Goal: Transaction & Acquisition: Purchase product/service

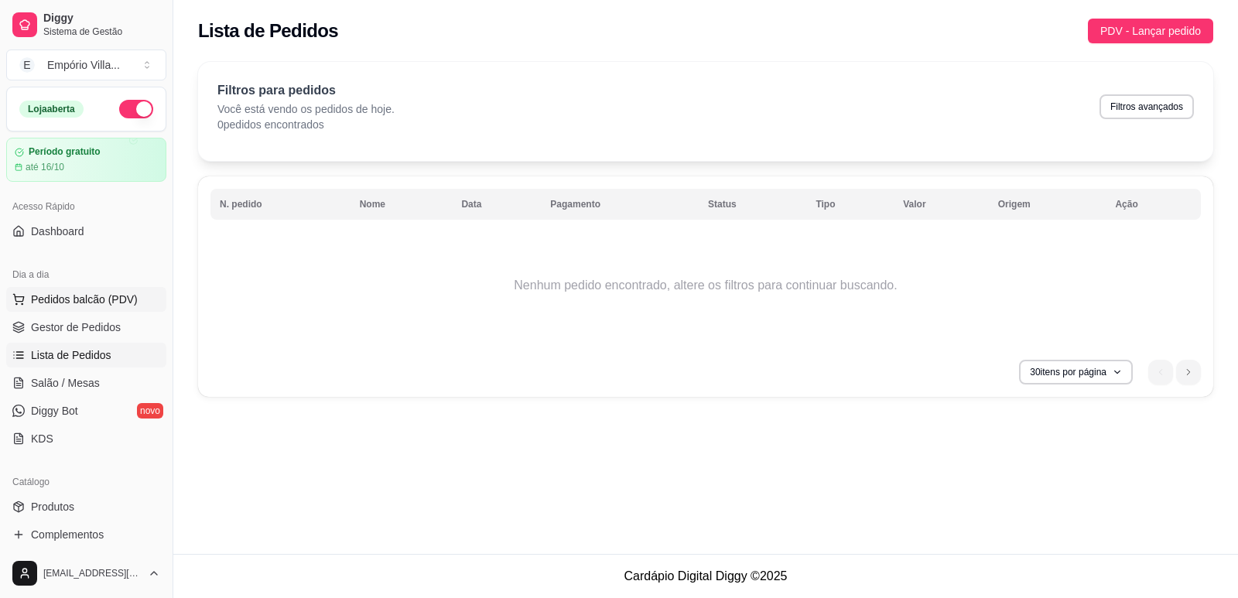
click at [82, 308] on button "Pedidos balcão (PDV)" at bounding box center [86, 299] width 160 height 25
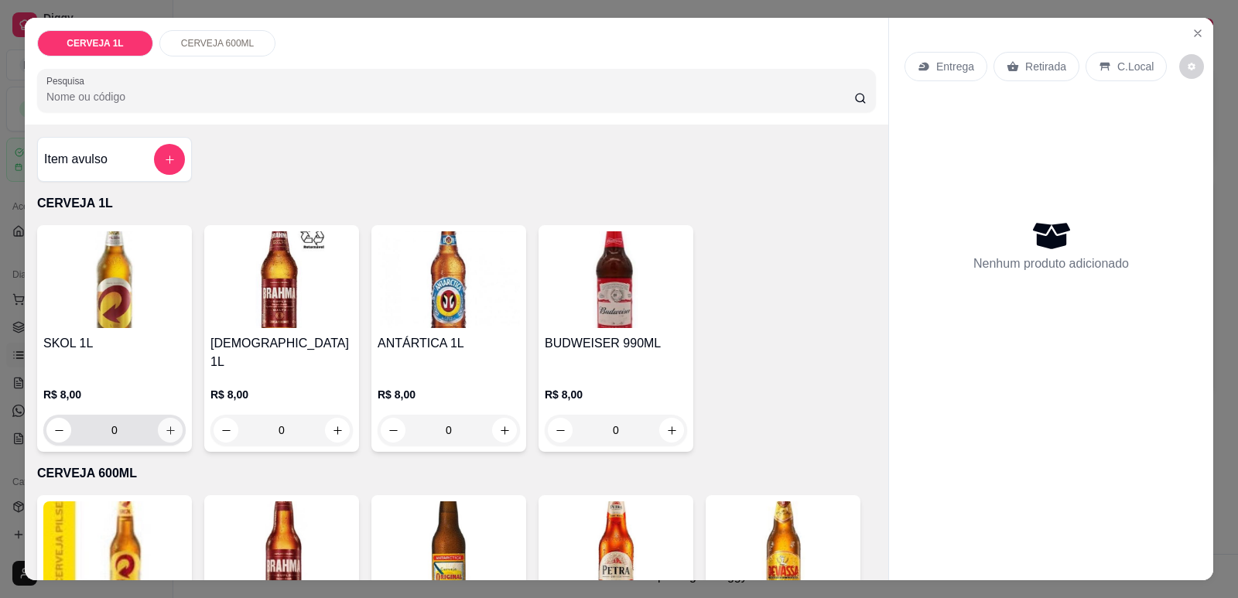
click at [165, 425] on icon "increase-product-quantity" at bounding box center [171, 431] width 12 height 12
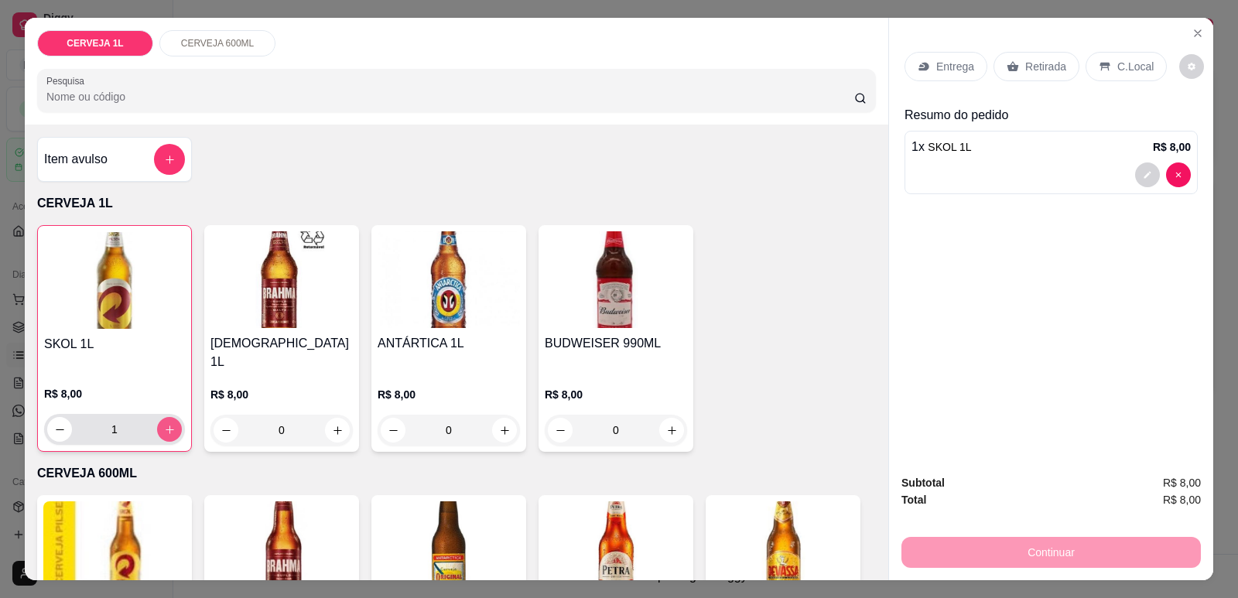
click at [164, 424] on icon "increase-product-quantity" at bounding box center [170, 430] width 12 height 12
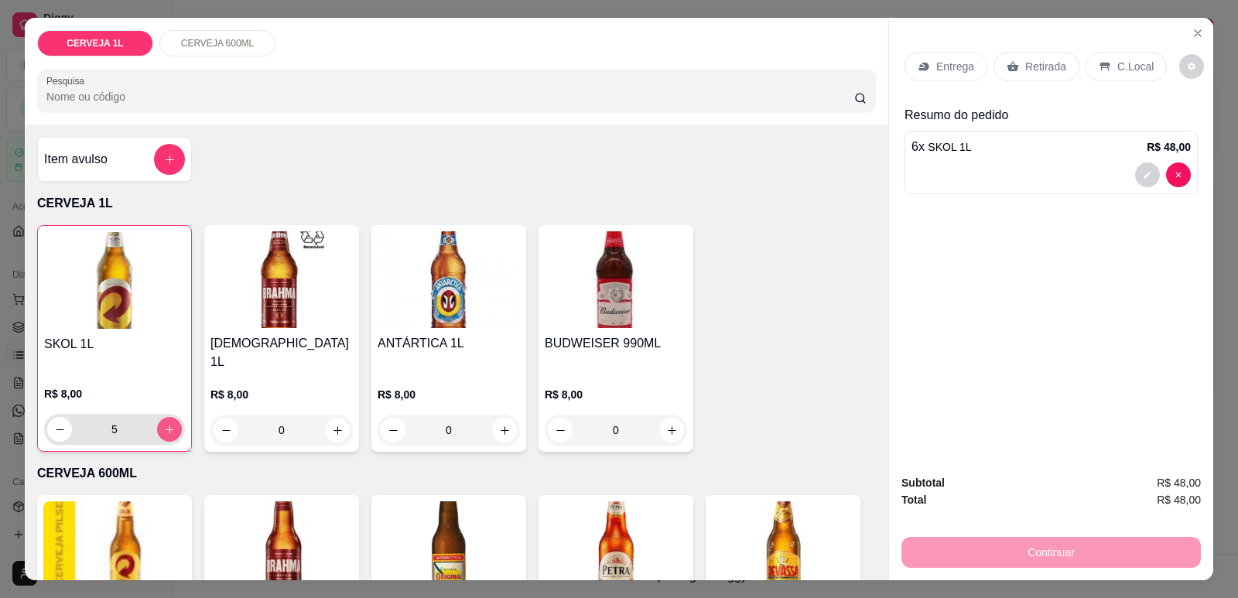
type input "6"
click at [1026, 73] on p "Retirada" at bounding box center [1045, 66] width 41 height 15
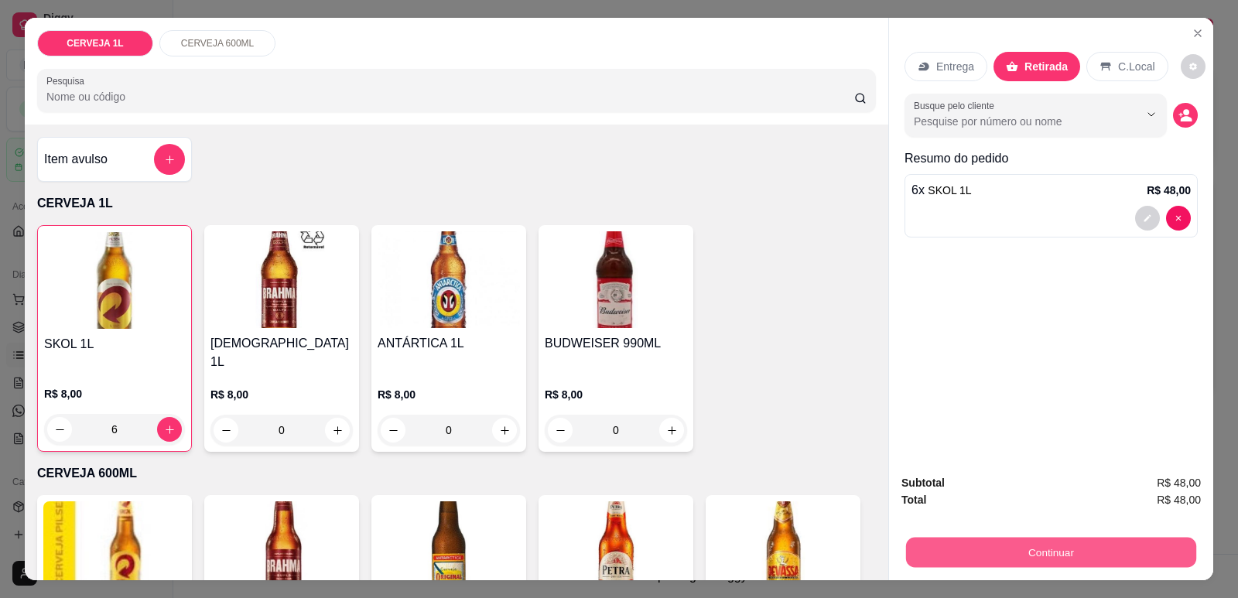
click at [1064, 547] on button "Continuar" at bounding box center [1051, 552] width 290 height 30
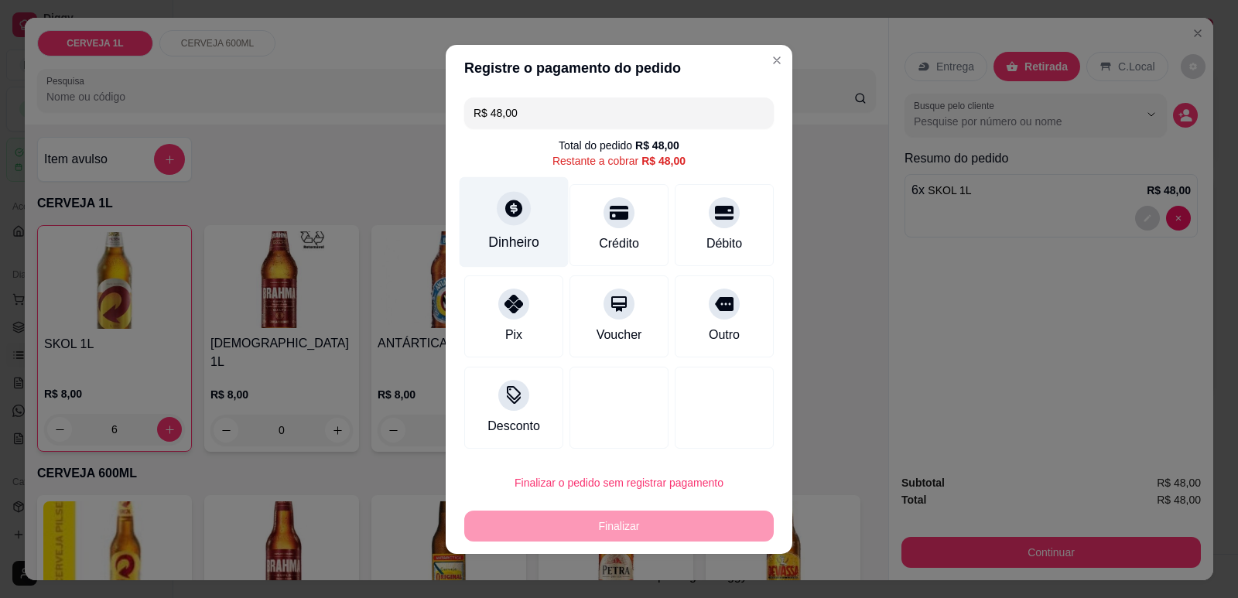
click at [512, 234] on div "Dinheiro" at bounding box center [513, 242] width 51 height 20
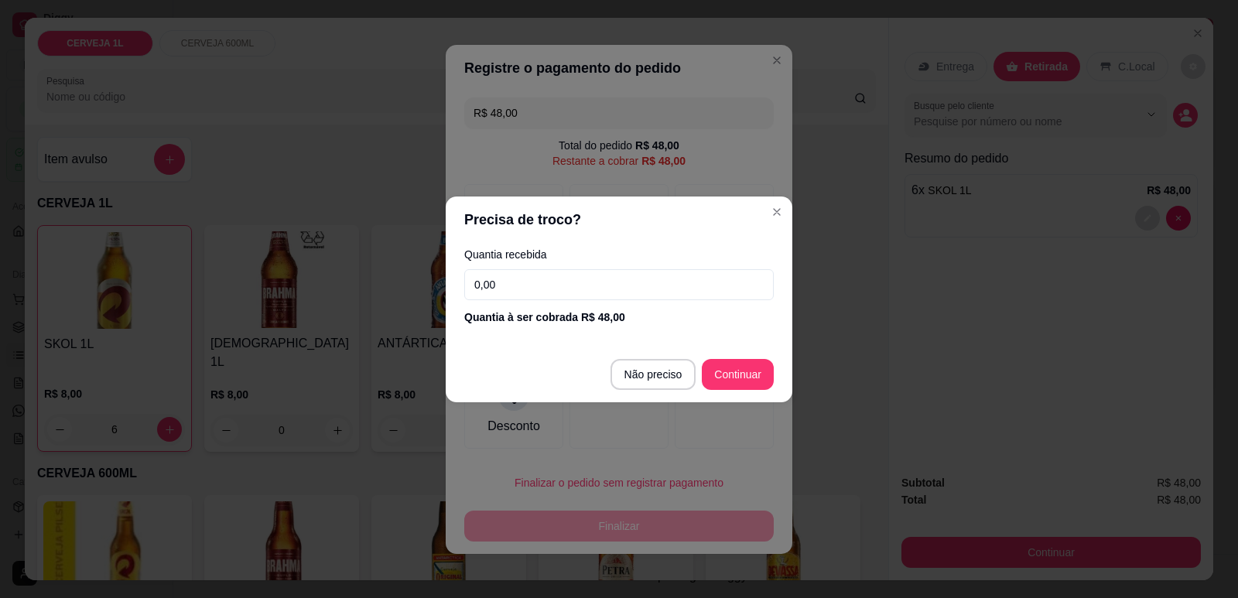
click at [525, 285] on input "0,00" at bounding box center [618, 284] width 309 height 31
click at [514, 283] on input "0,00" at bounding box center [618, 284] width 309 height 31
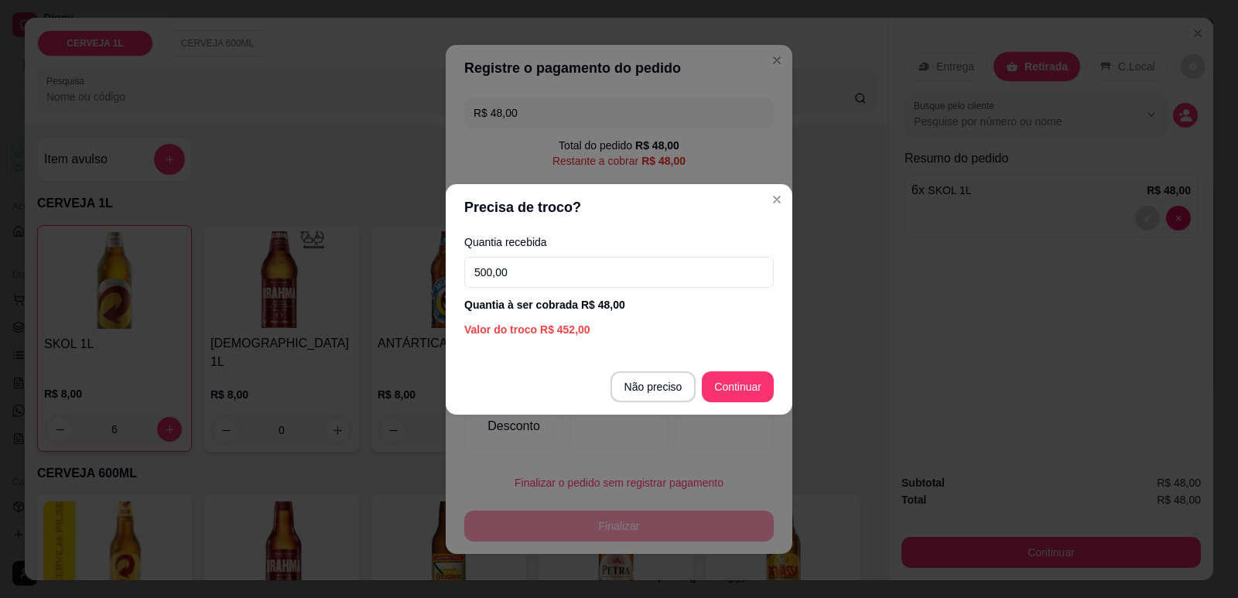
type input "50,00"
type input "R$ 0,00"
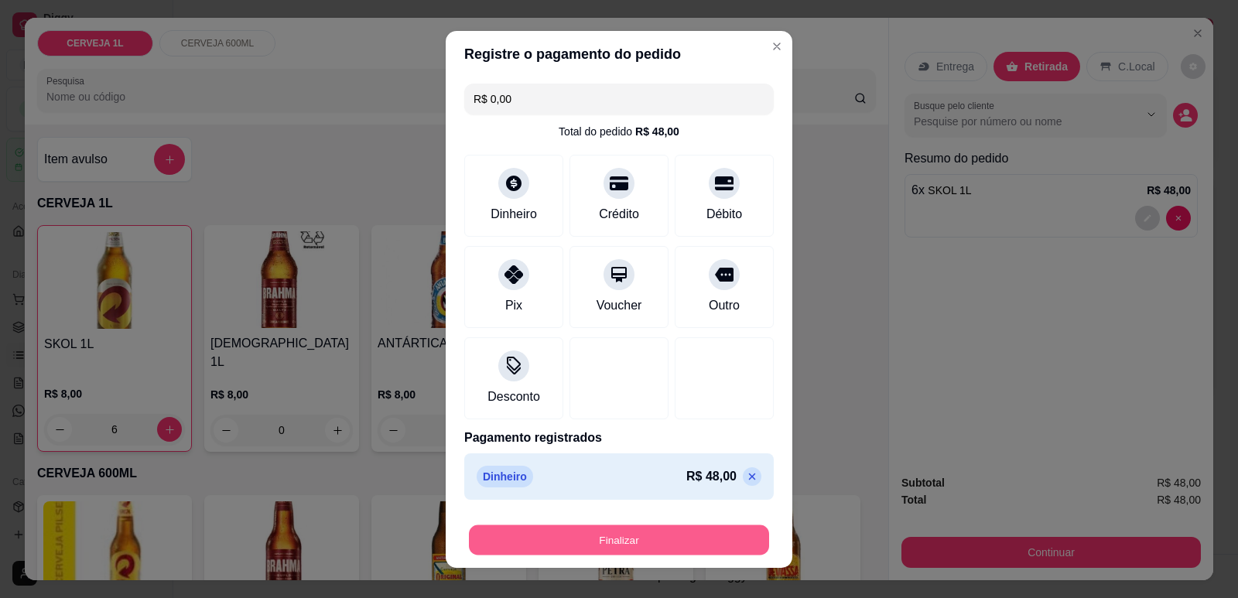
click at [631, 539] on button "Finalizar" at bounding box center [619, 539] width 300 height 30
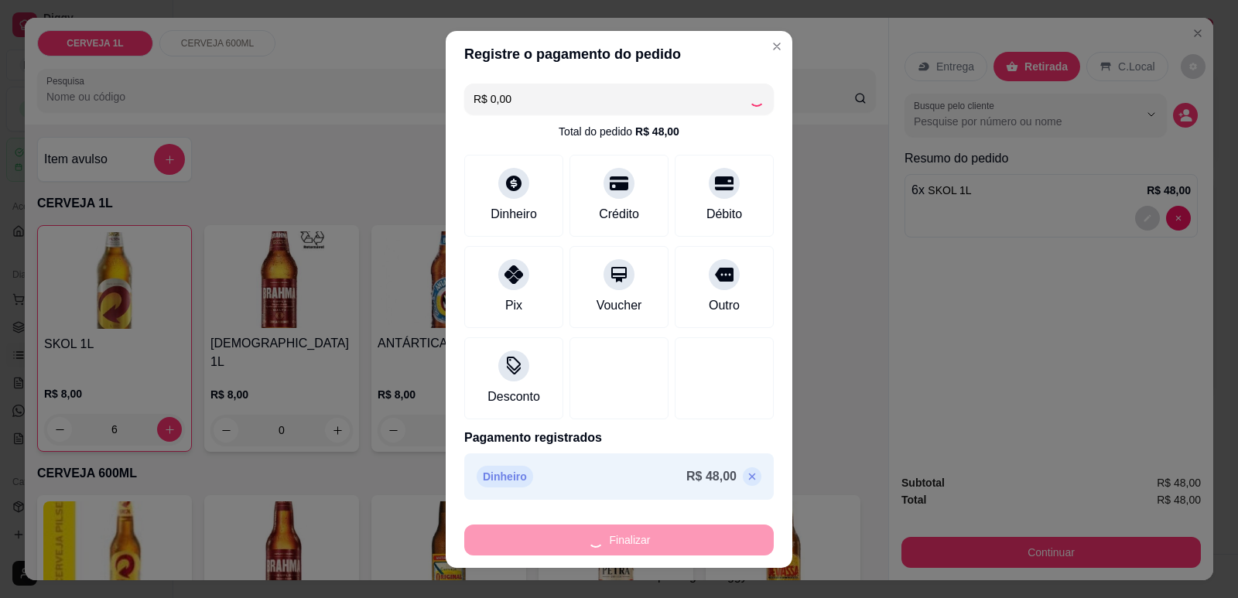
type input "0"
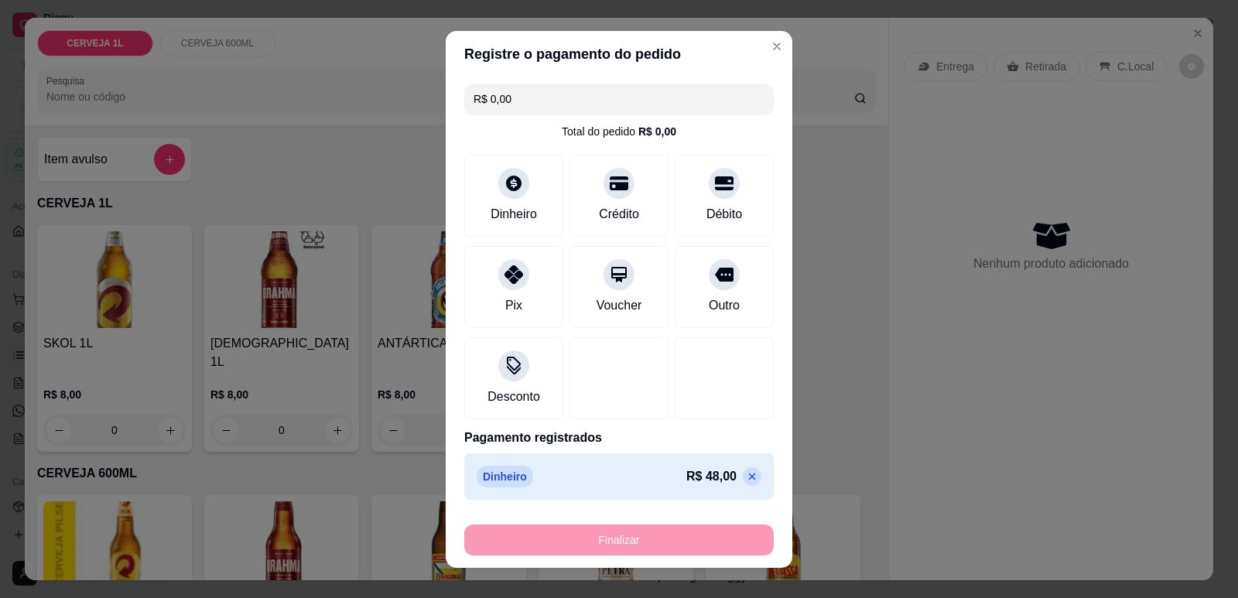
type input "-R$ 48,00"
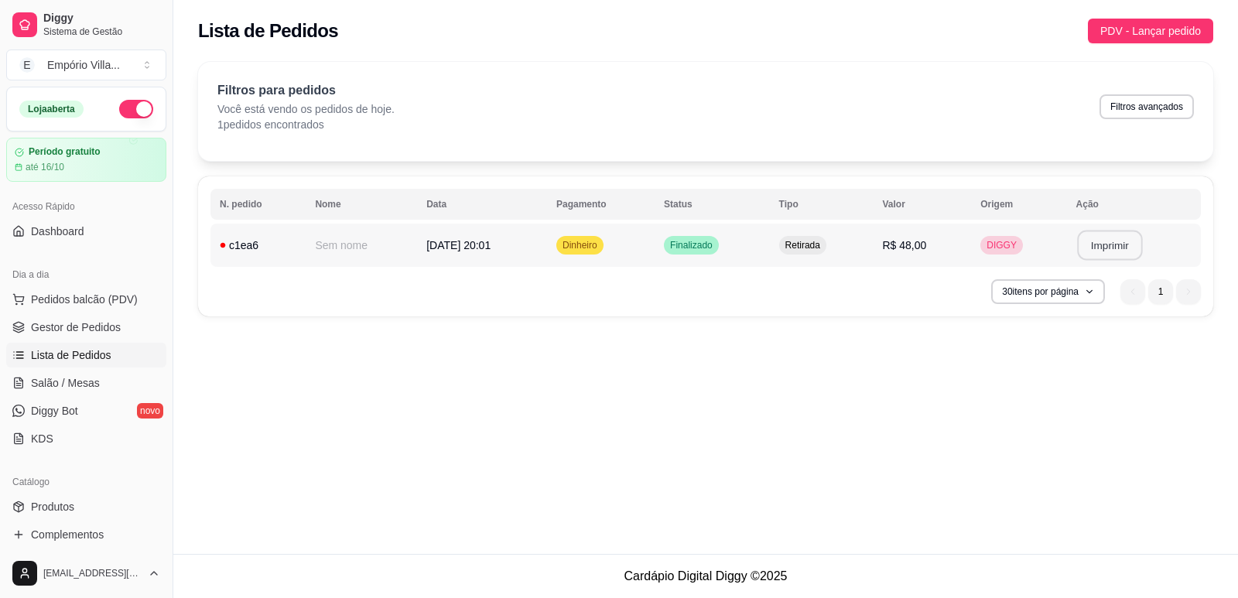
click at [1121, 248] on button "Imprimir" at bounding box center [1109, 246] width 65 height 30
click at [1107, 255] on button "Imprimir" at bounding box center [1109, 245] width 67 height 31
drag, startPoint x: 54, startPoint y: 123, endPoint x: 46, endPoint y: 288, distance: 165.0
click at [46, 288] on button "Pedidos balcão (PDV)" at bounding box center [86, 299] width 160 height 25
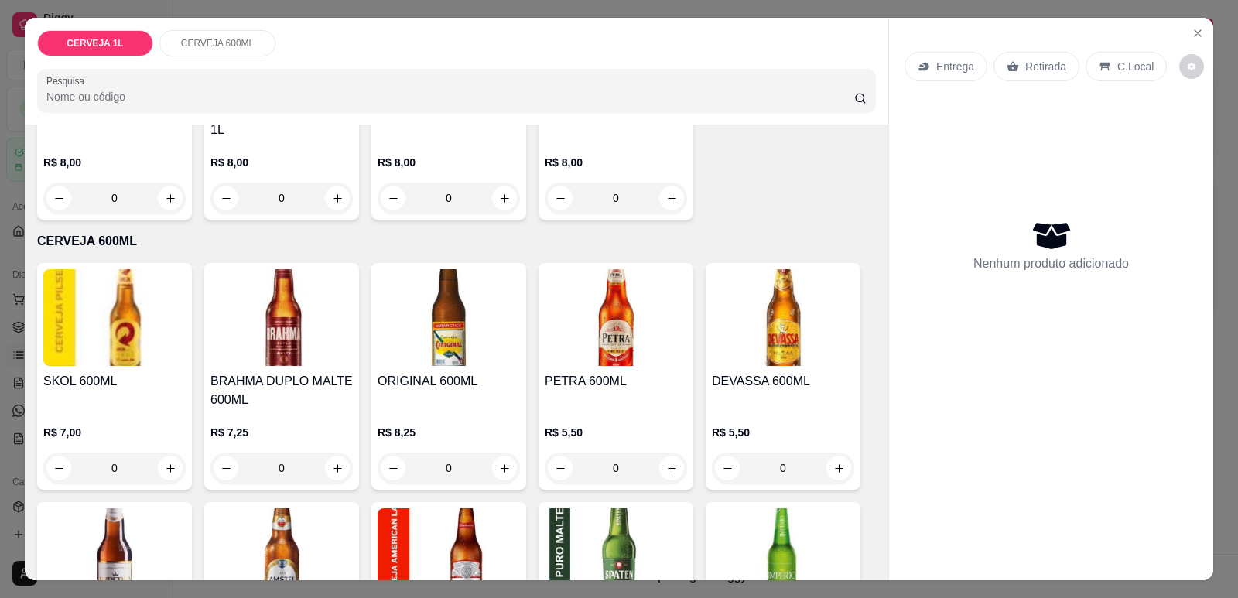
scroll to position [464, 0]
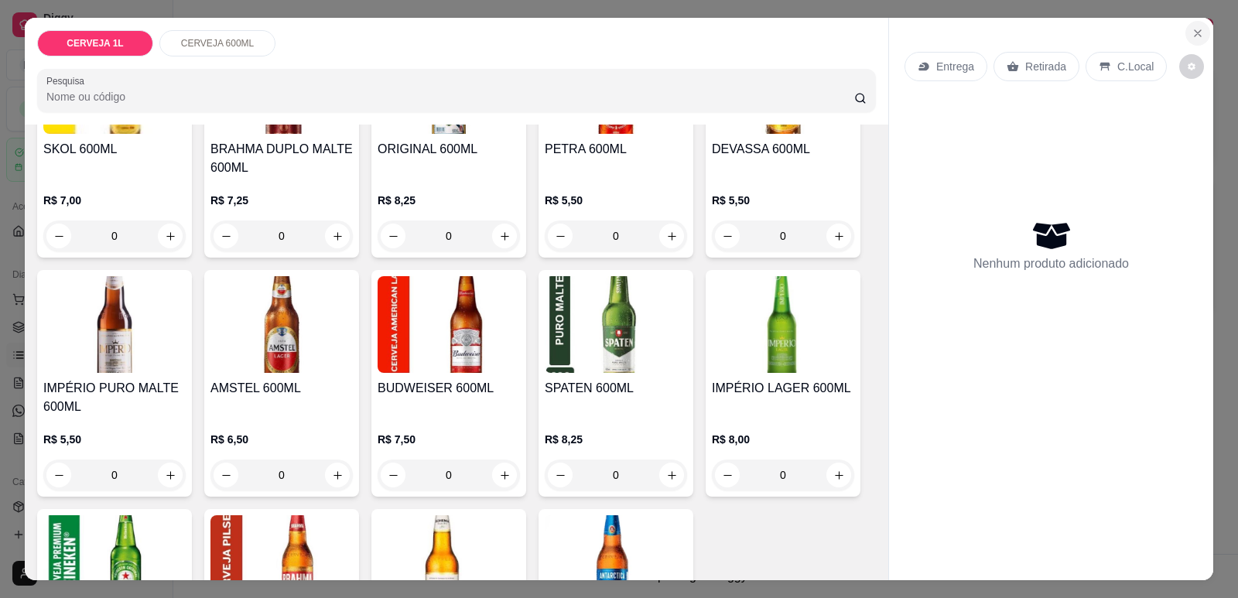
click at [1194, 36] on icon "Close" at bounding box center [1197, 33] width 6 height 6
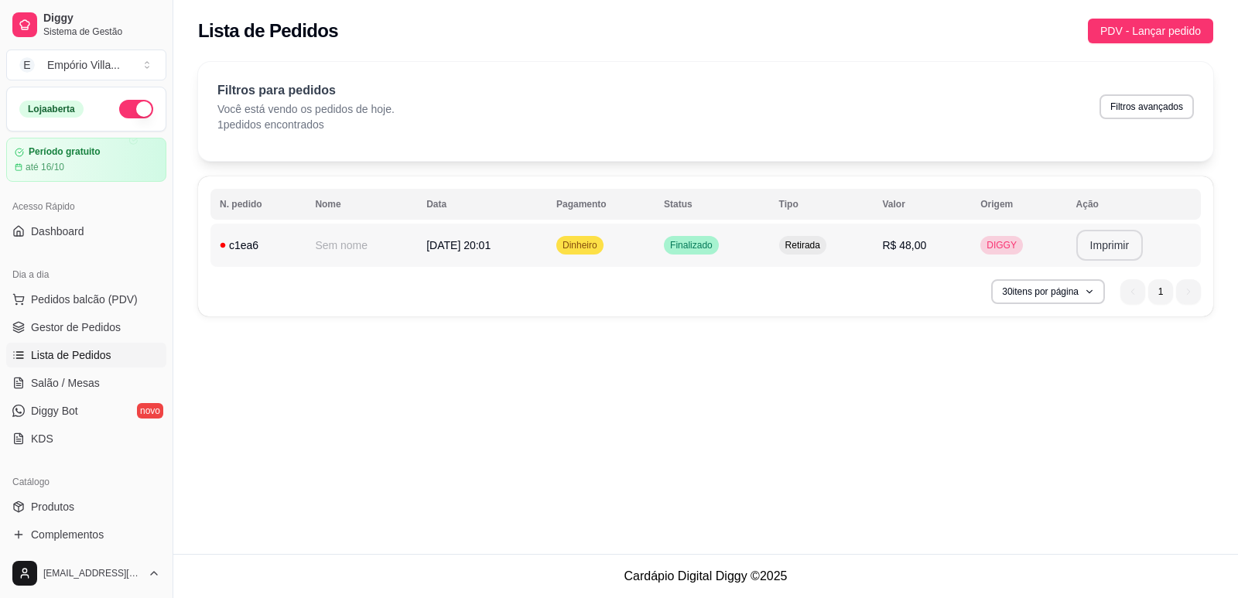
click at [1102, 248] on button "Imprimir" at bounding box center [1109, 245] width 67 height 31
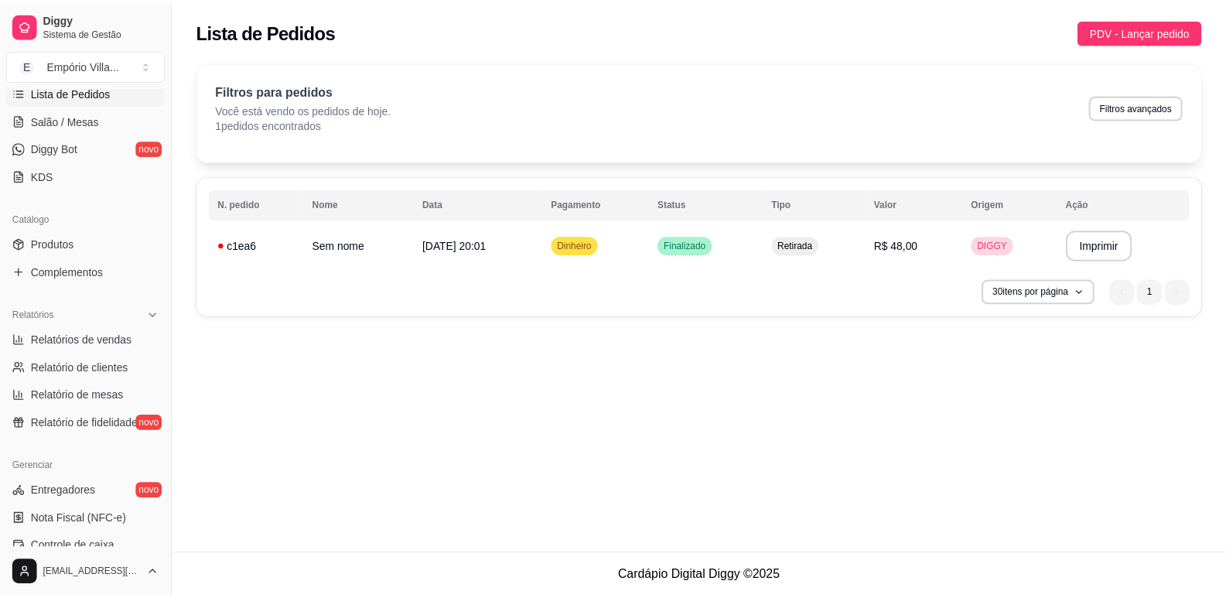
scroll to position [515, 0]
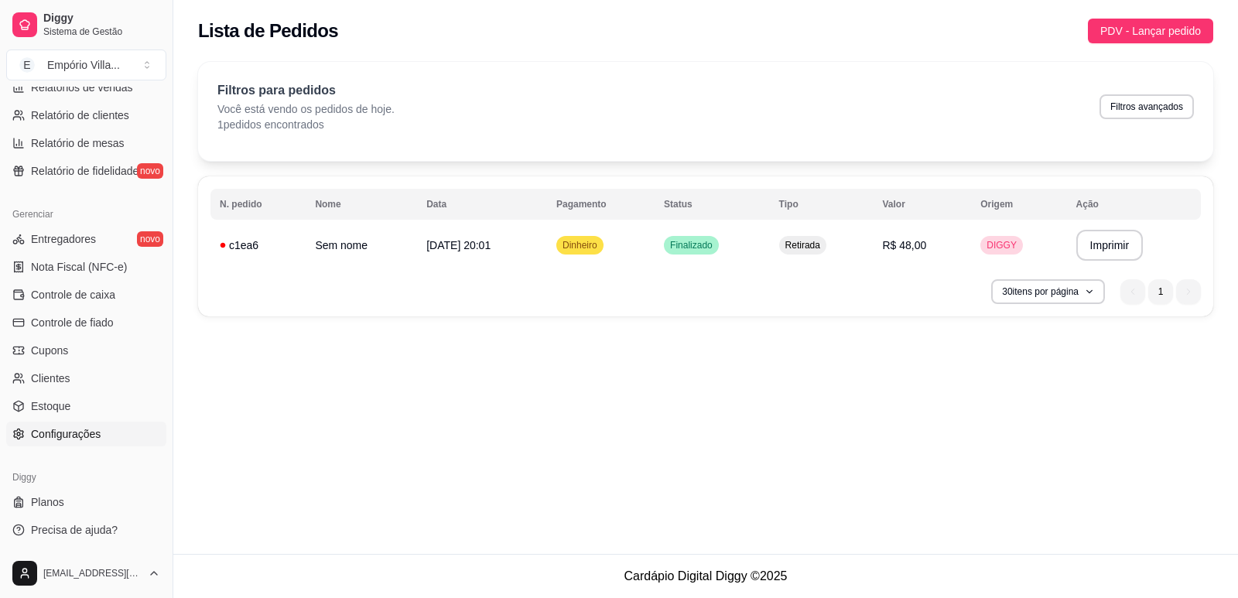
click at [77, 433] on span "Configurações" at bounding box center [66, 433] width 70 height 15
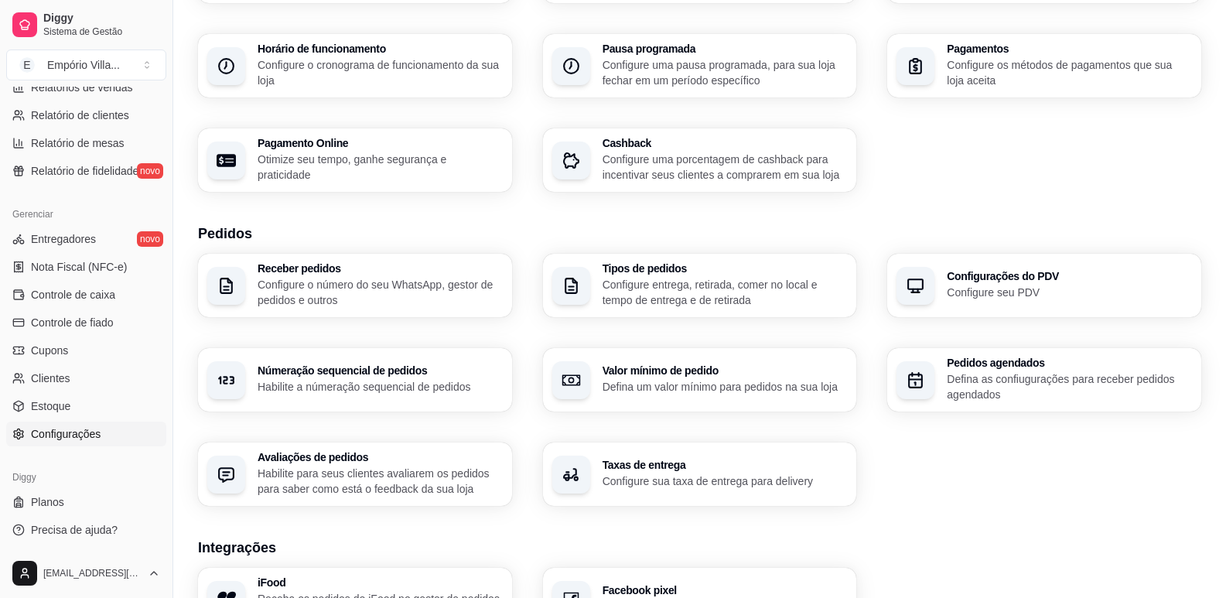
scroll to position [155, 0]
click at [1006, 279] on h3 "Configurações do PDV" at bounding box center [1069, 274] width 245 height 11
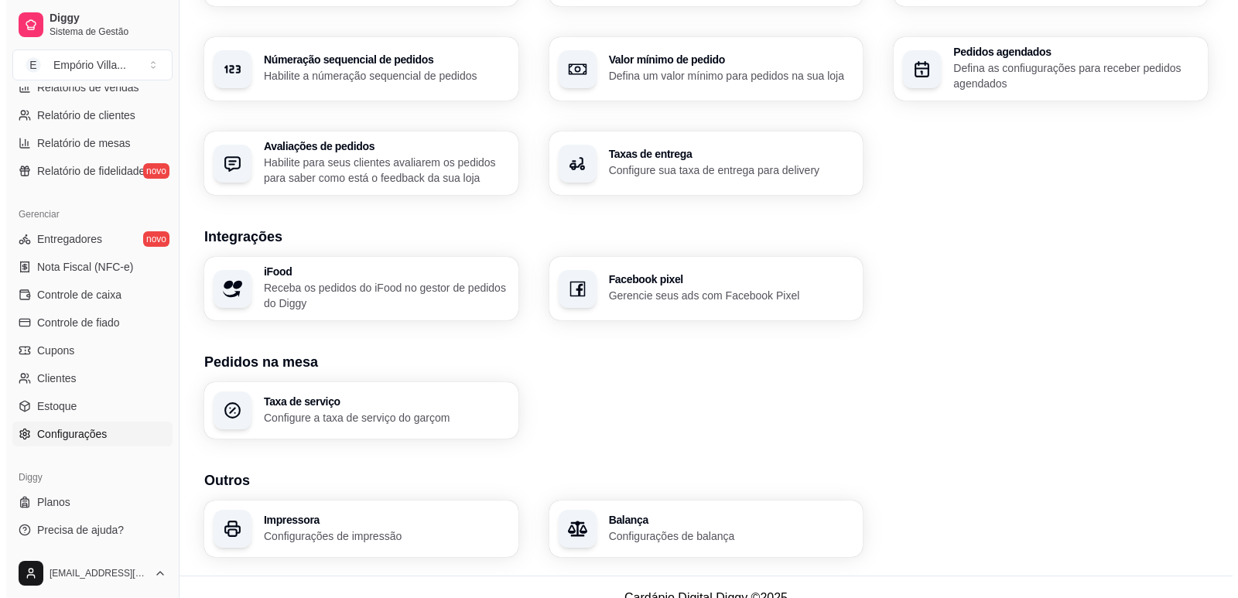
scroll to position [486, 0]
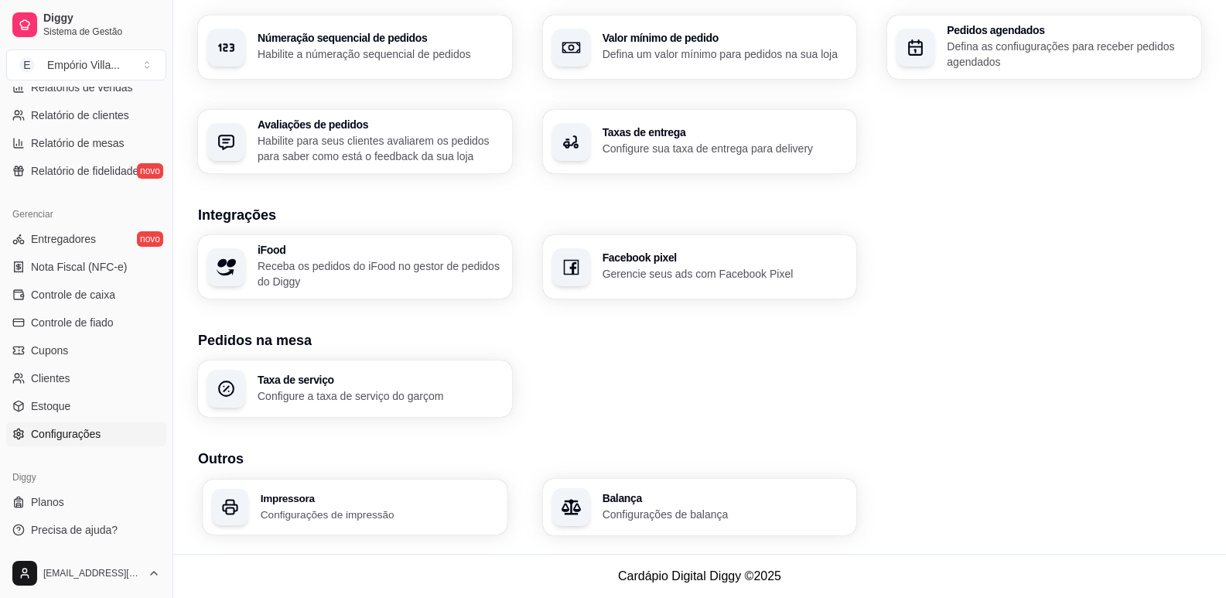
click at [330, 497] on h3 "Impressora" at bounding box center [379, 498] width 237 height 11
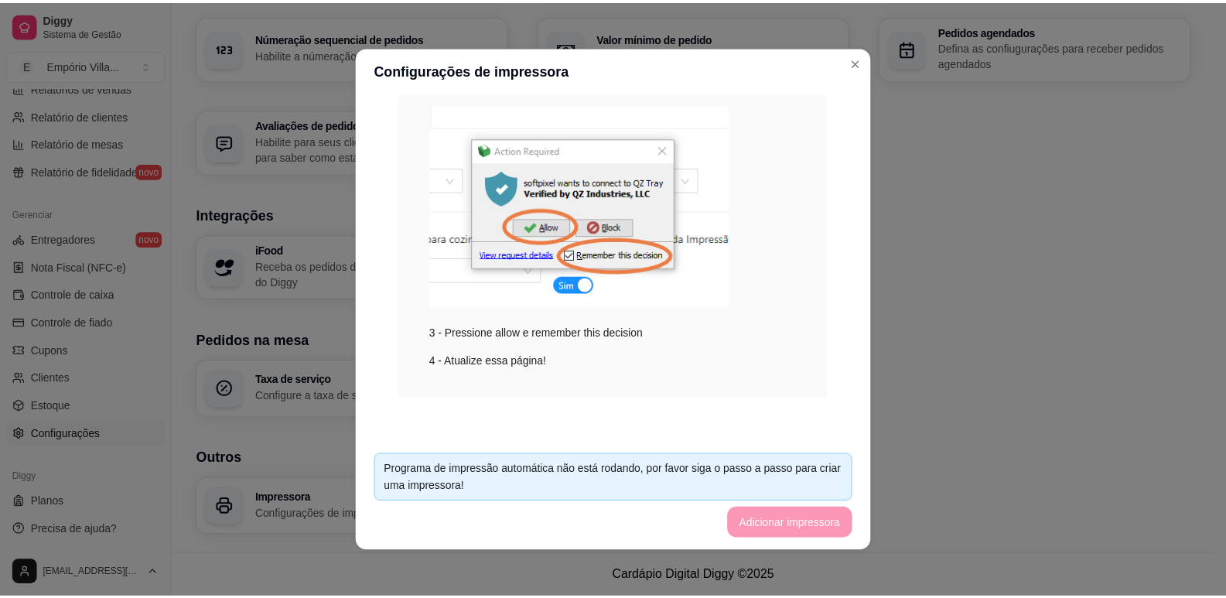
scroll to position [200, 0]
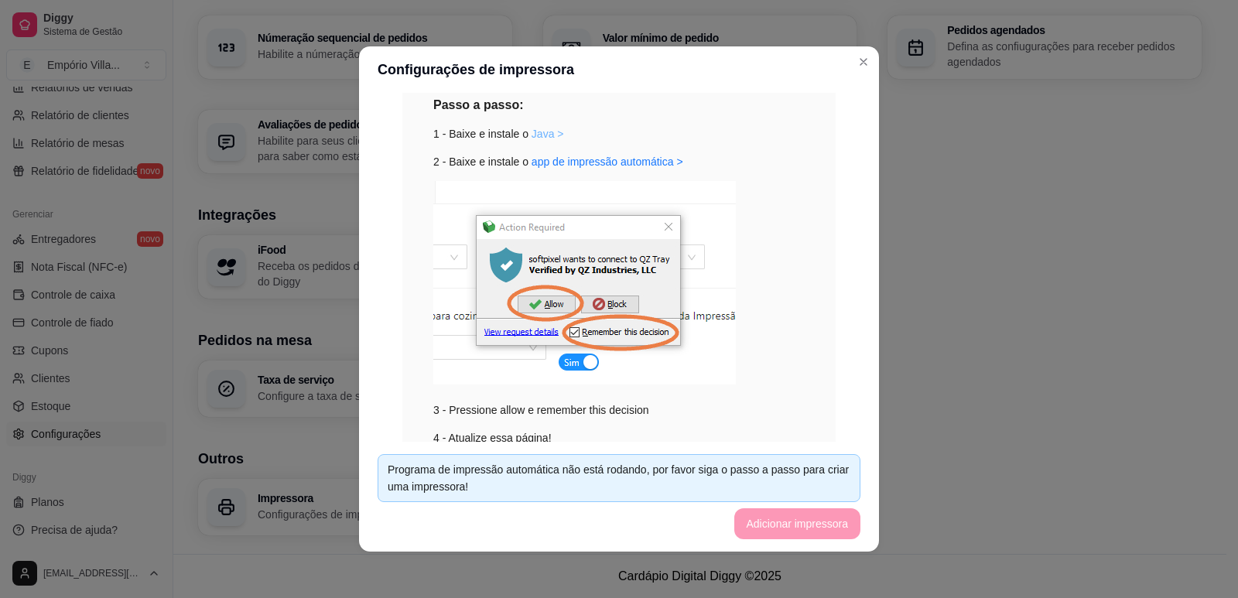
click at [532, 135] on link "Java >" at bounding box center [547, 134] width 32 height 12
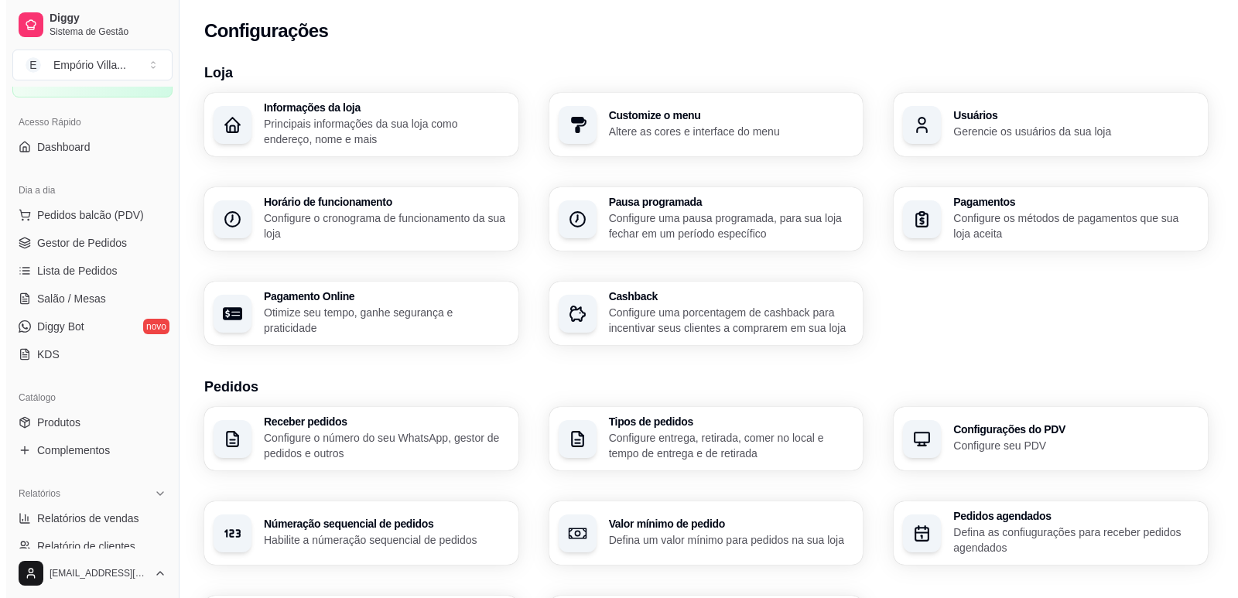
scroll to position [0, 0]
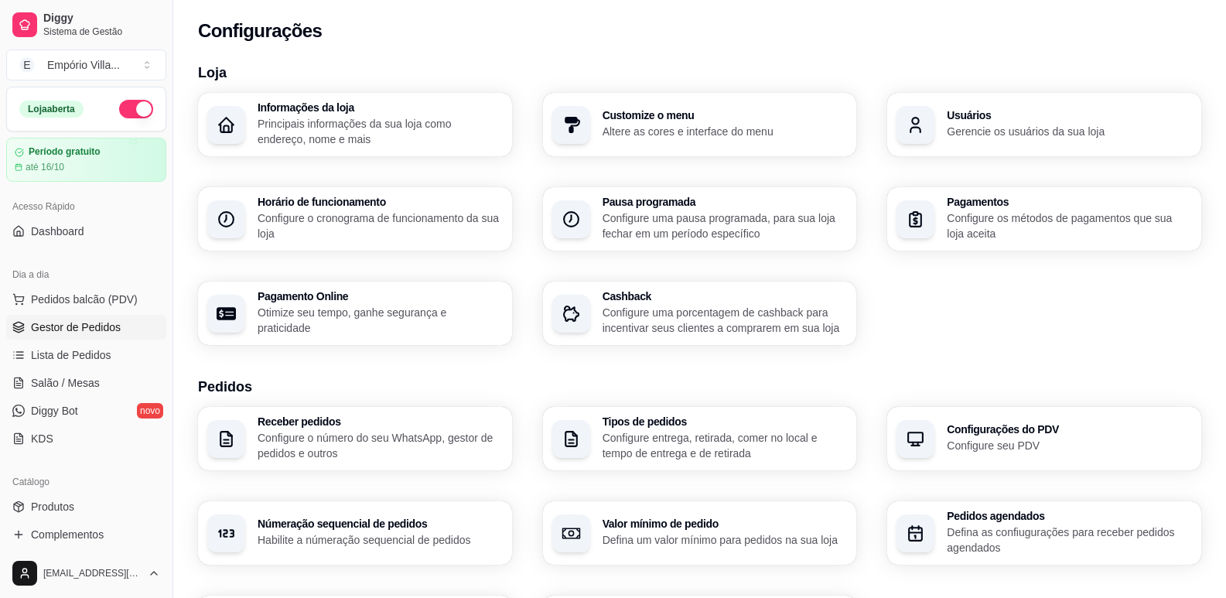
click at [90, 329] on span "Gestor de Pedidos" at bounding box center [76, 326] width 90 height 15
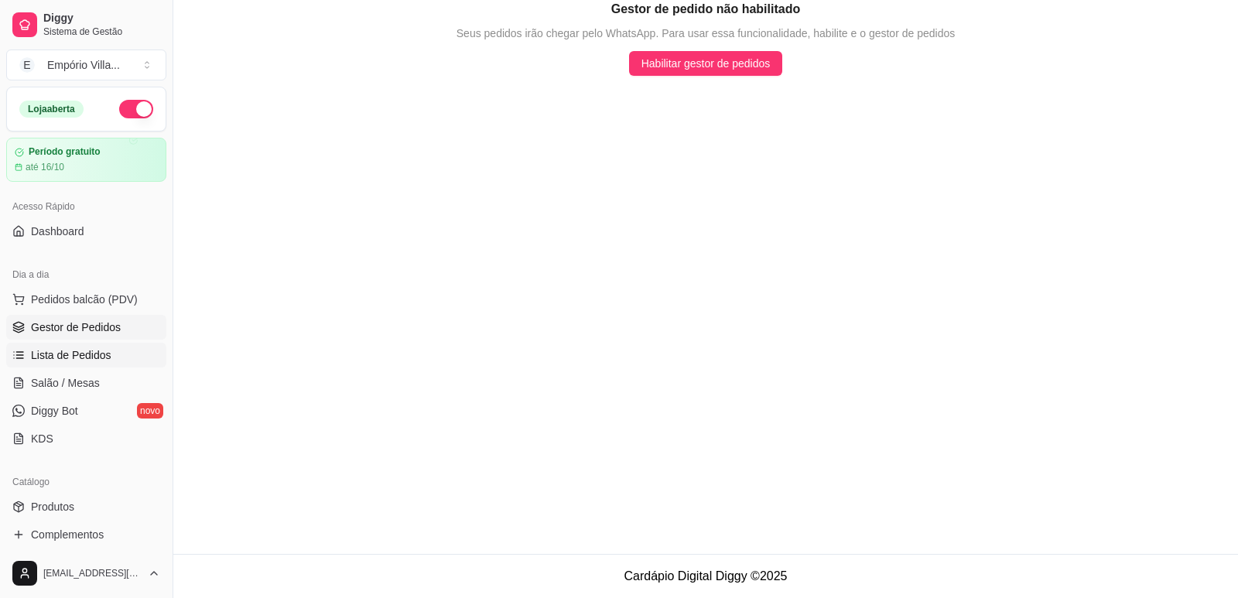
click at [68, 351] on span "Lista de Pedidos" at bounding box center [71, 354] width 80 height 15
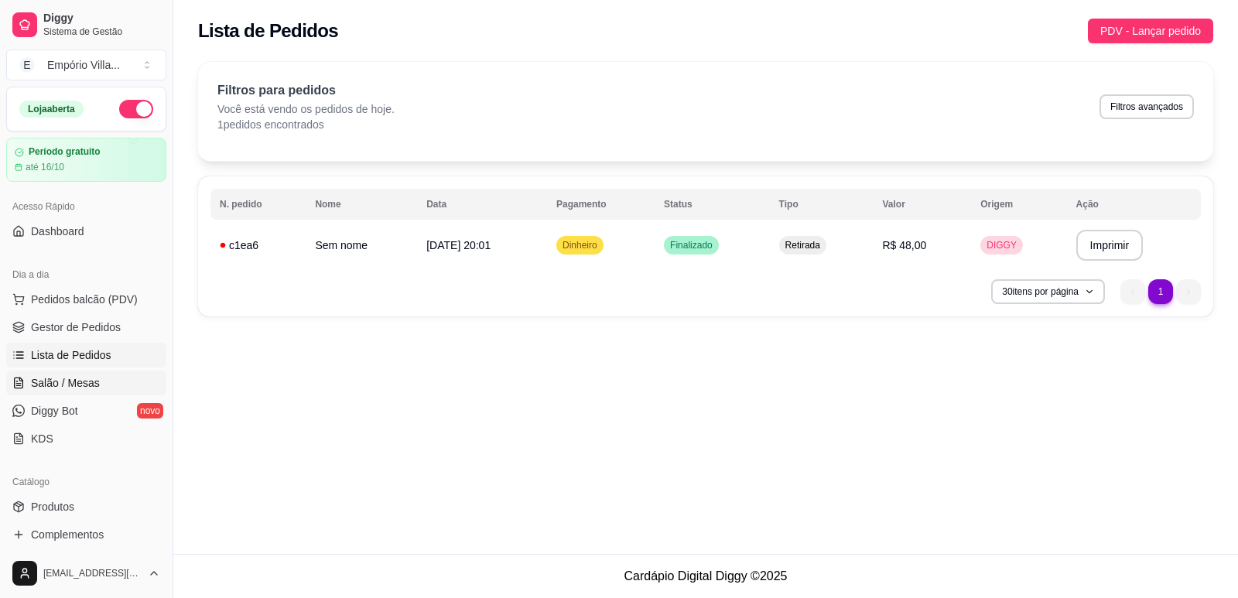
click at [76, 385] on span "Salão / Mesas" at bounding box center [65, 382] width 69 height 15
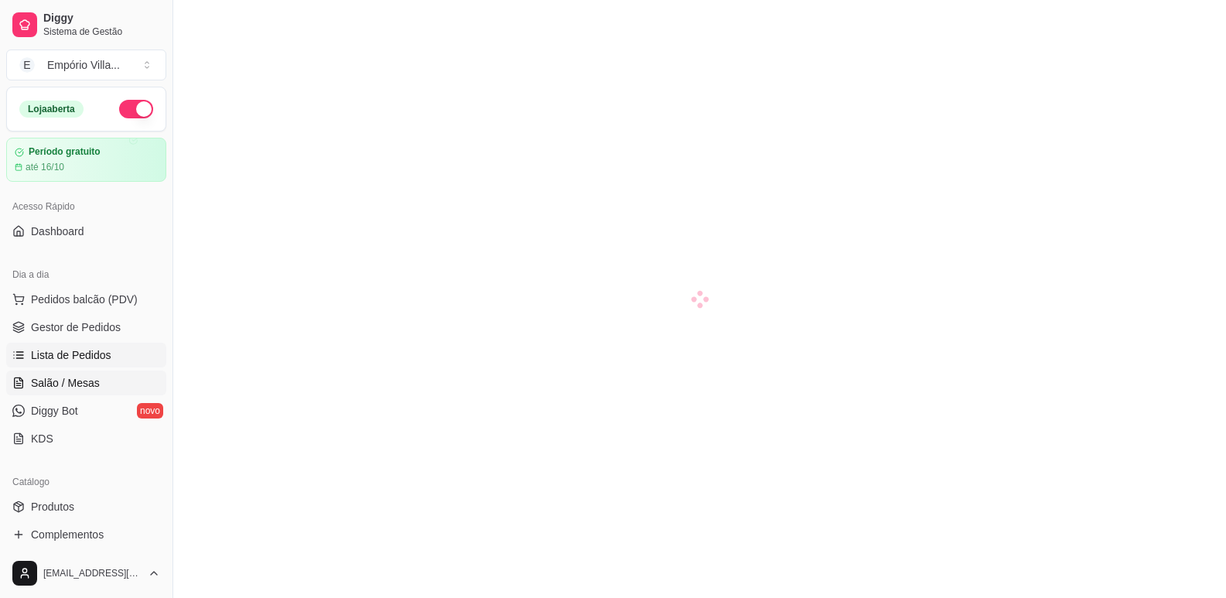
click at [79, 355] on span "Lista de Pedidos" at bounding box center [71, 354] width 80 height 15
